Goal: Check status: Check status

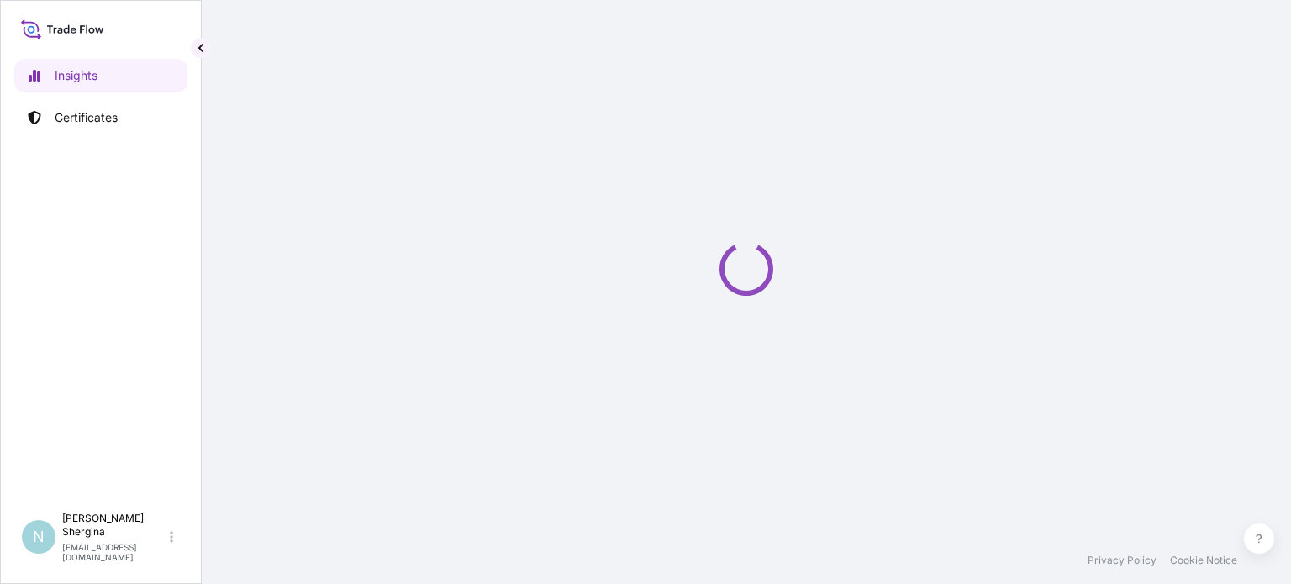
select select "2025"
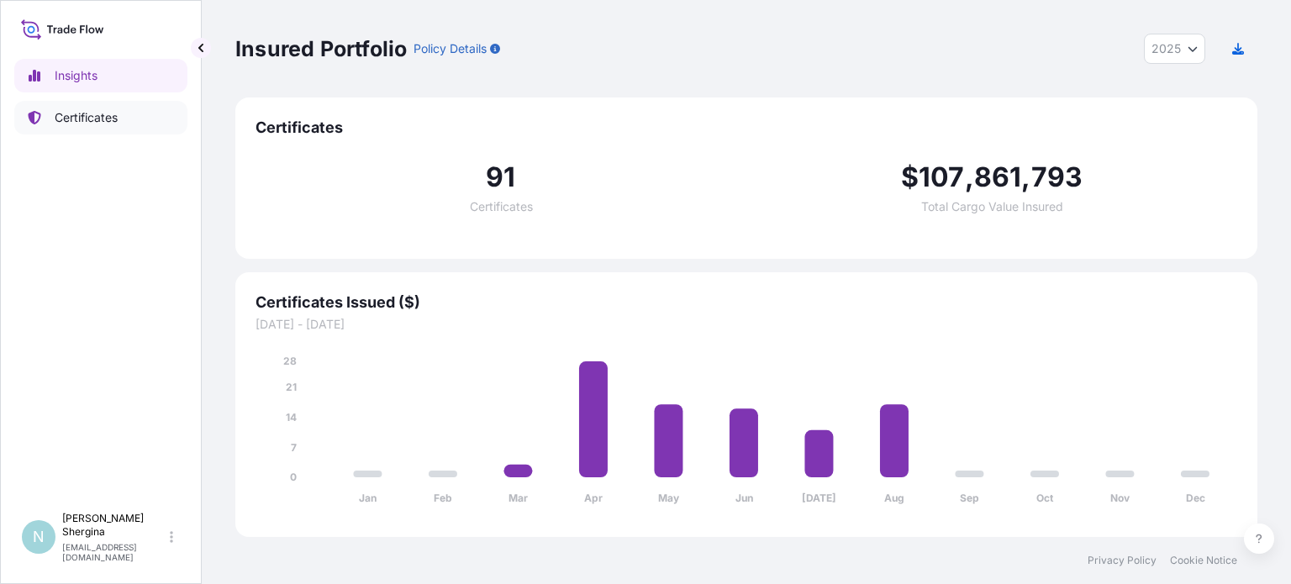
click at [82, 115] on p "Certificates" at bounding box center [86, 117] width 63 height 17
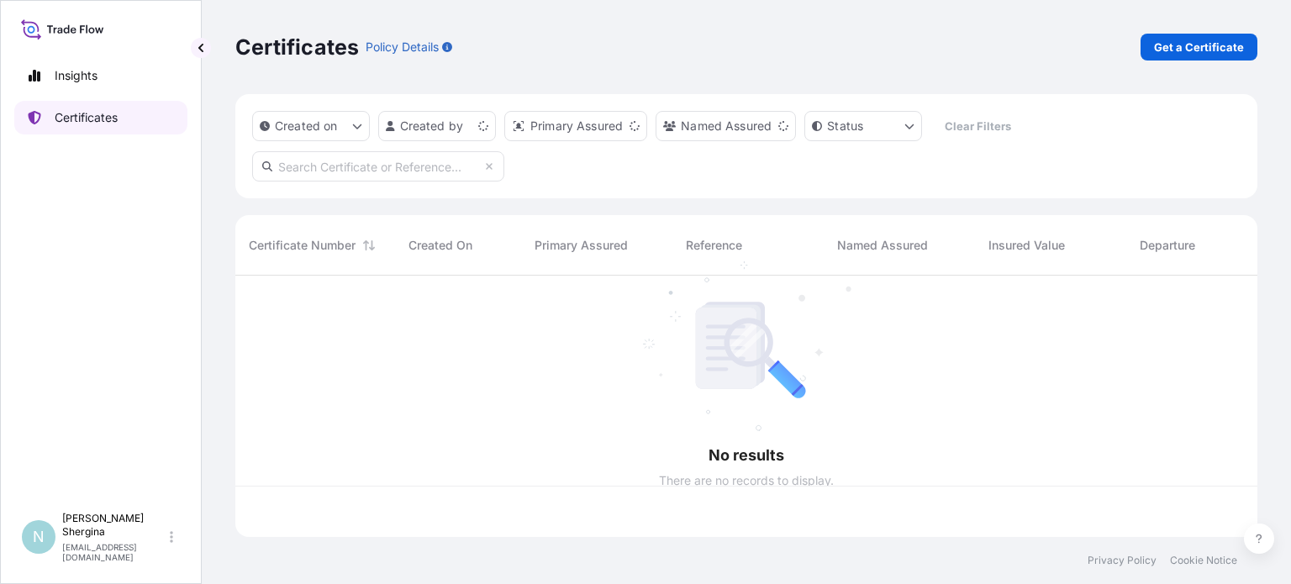
scroll to position [258, 1009]
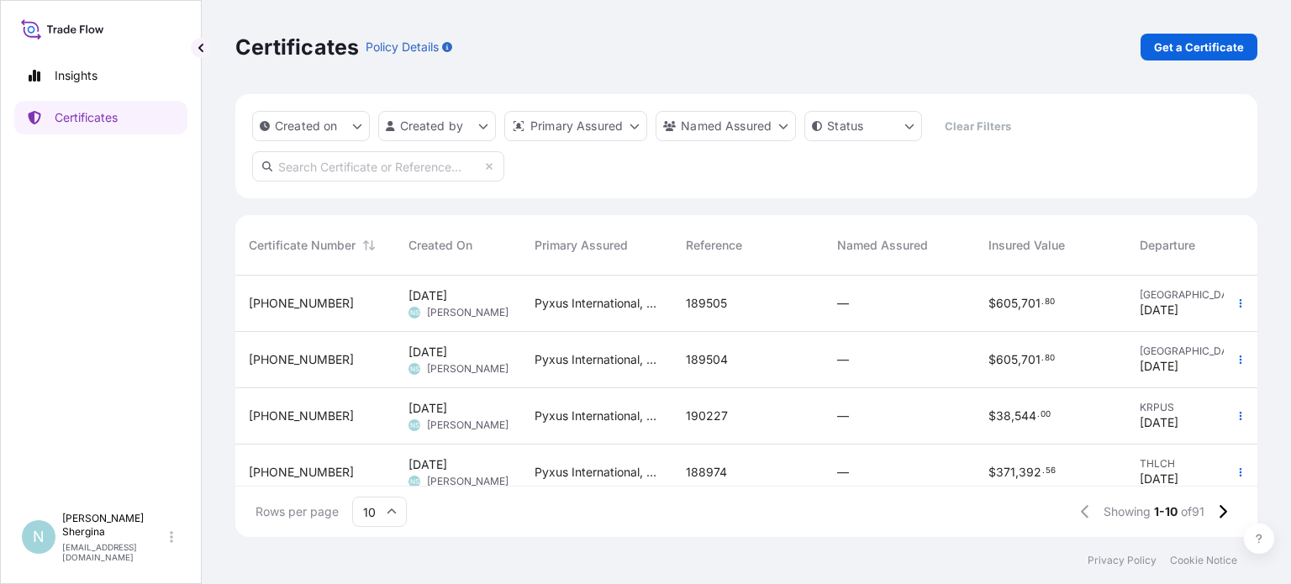
click at [410, 162] on input "text" at bounding box center [378, 166] width 252 height 30
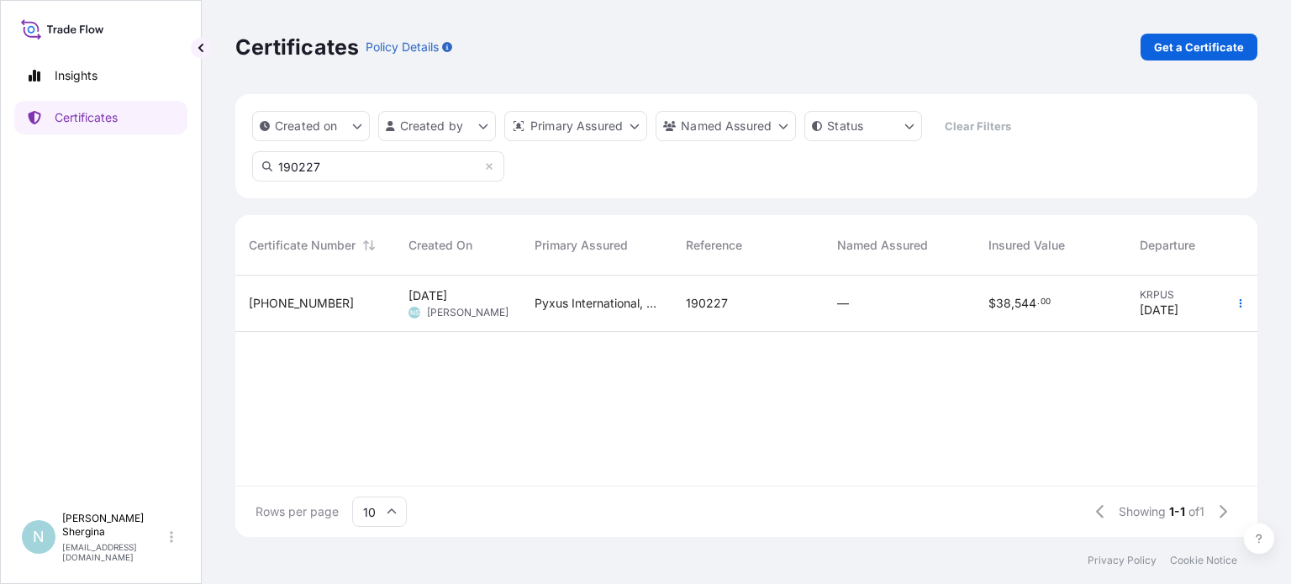
type input "190227"
click at [689, 304] on span "190227" at bounding box center [707, 303] width 42 height 17
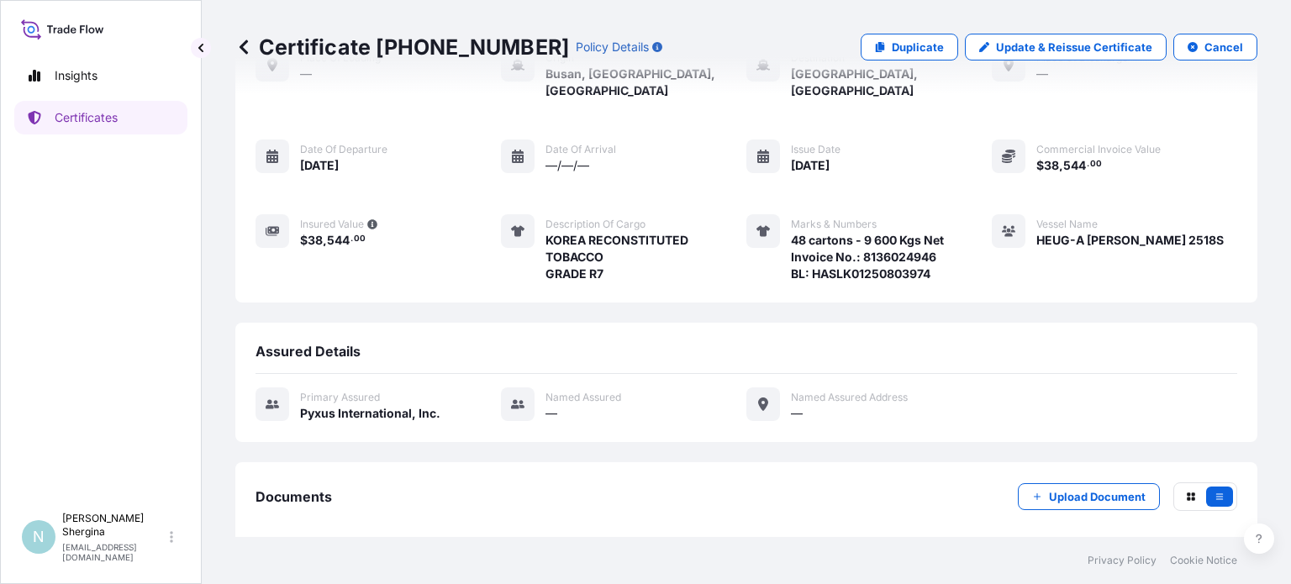
scroll to position [172, 0]
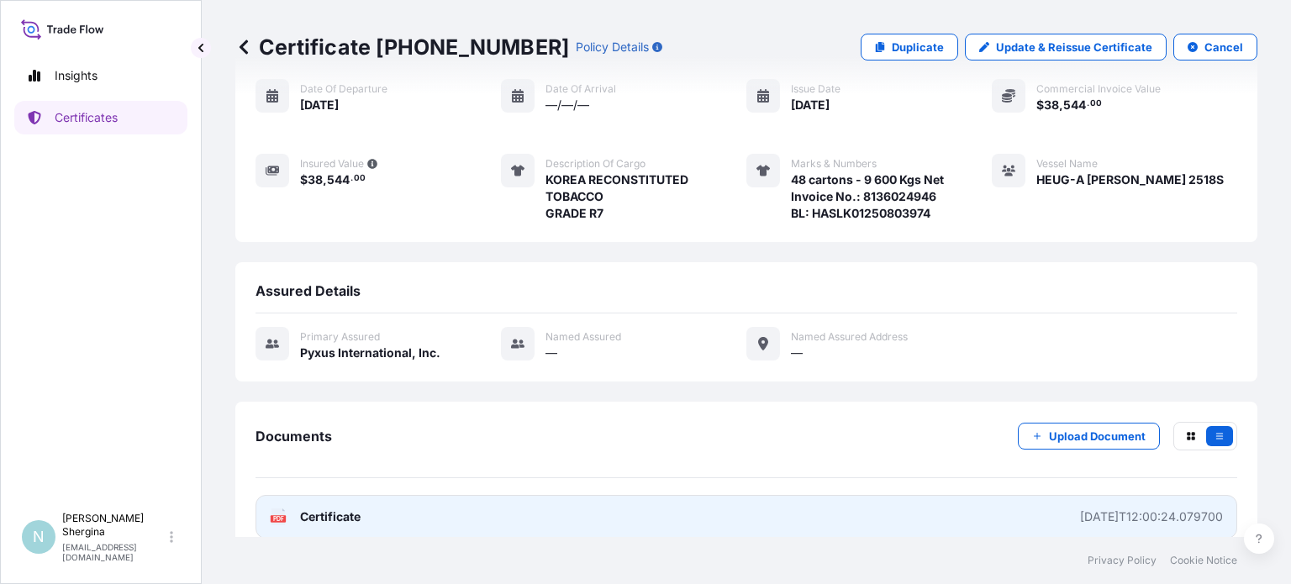
click at [1149, 509] on div "[DATE]T12:00:24.079700" at bounding box center [1151, 517] width 143 height 17
